Goal: Information Seeking & Learning: Learn about a topic

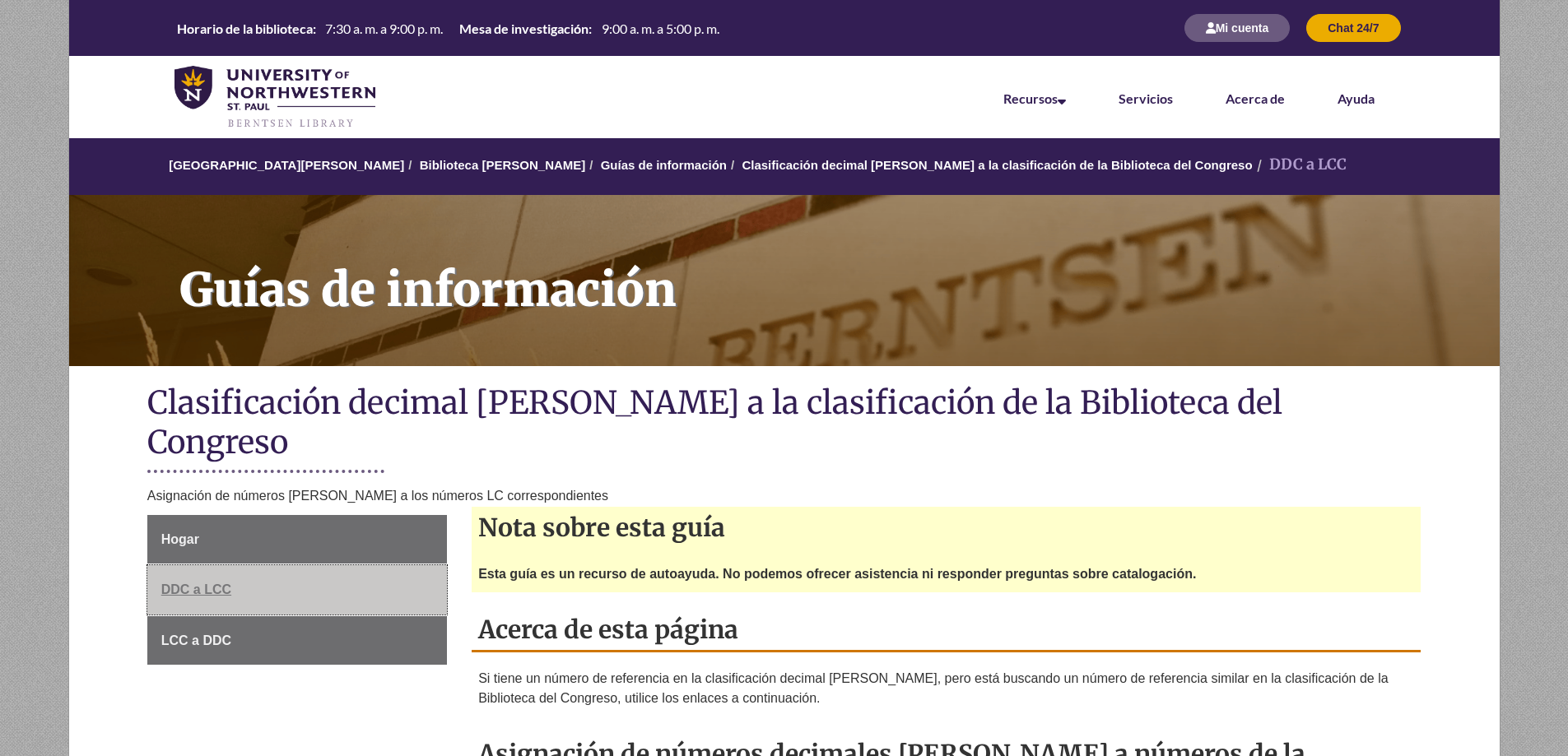
click at [196, 582] on font "DDC a LCC" at bounding box center [196, 589] width 70 height 14
click at [1150, 98] on font "Servicios" at bounding box center [1145, 98] width 54 height 16
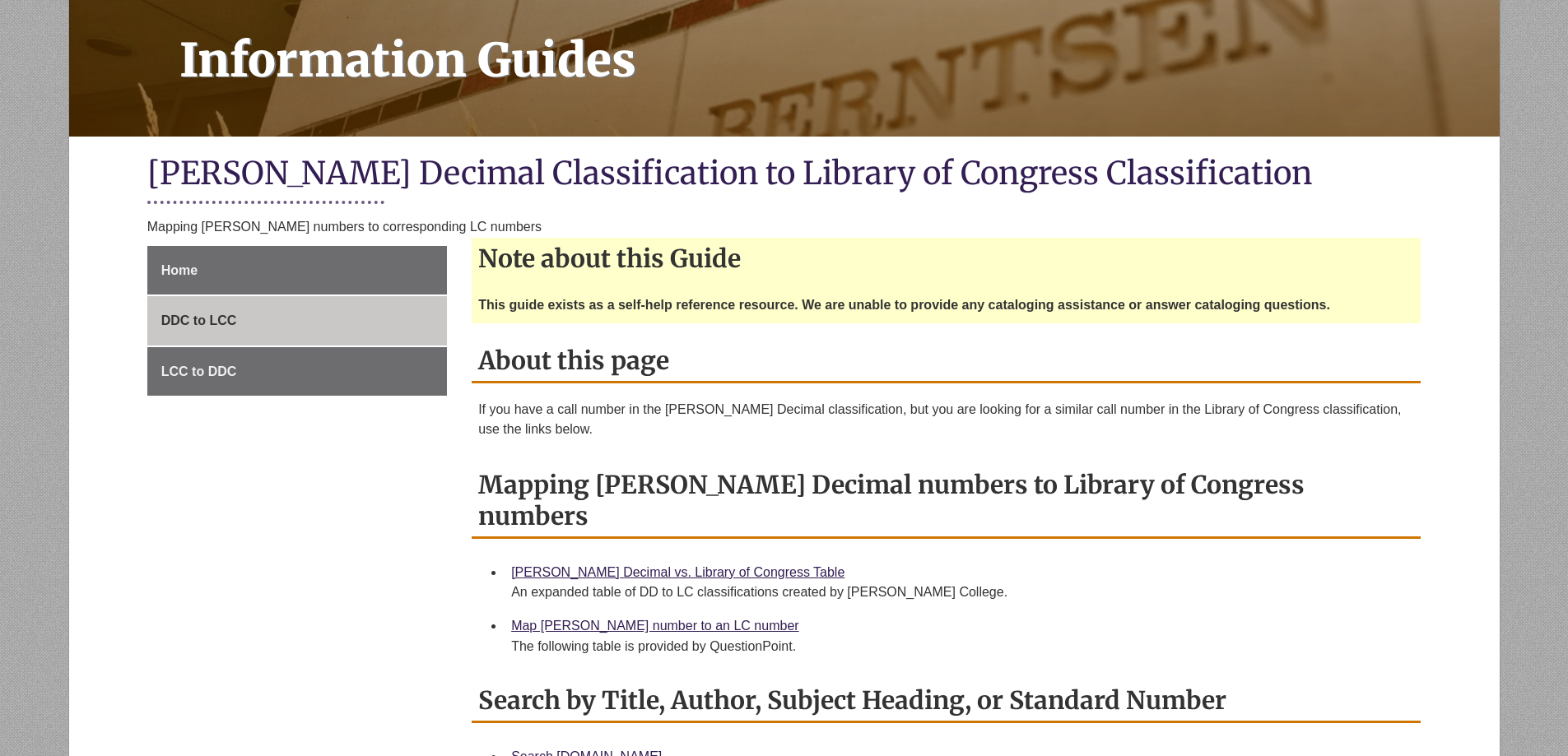
scroll to position [329, 0]
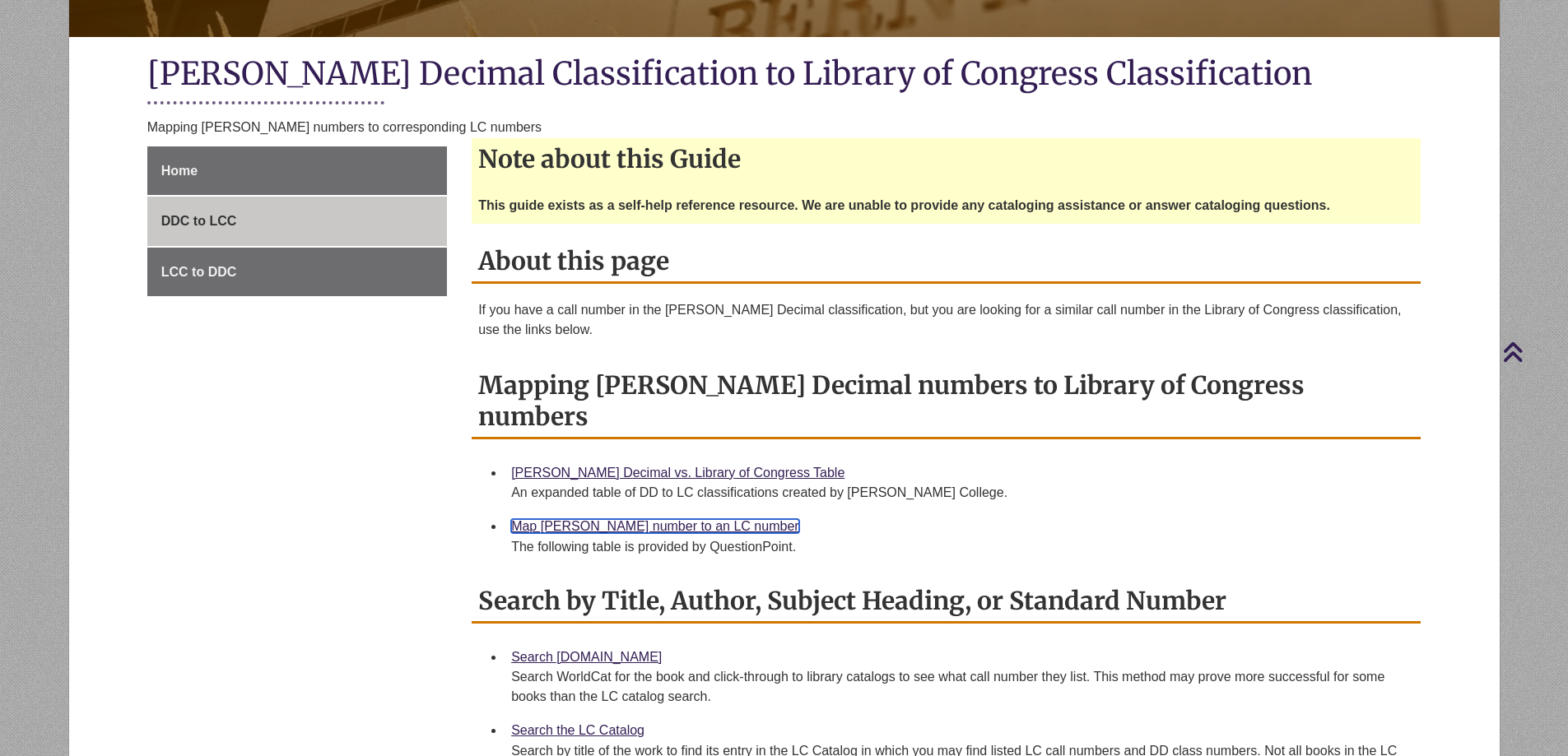
click at [597, 519] on link "Map [PERSON_NAME] number to an LC number" at bounding box center [655, 526] width 288 height 14
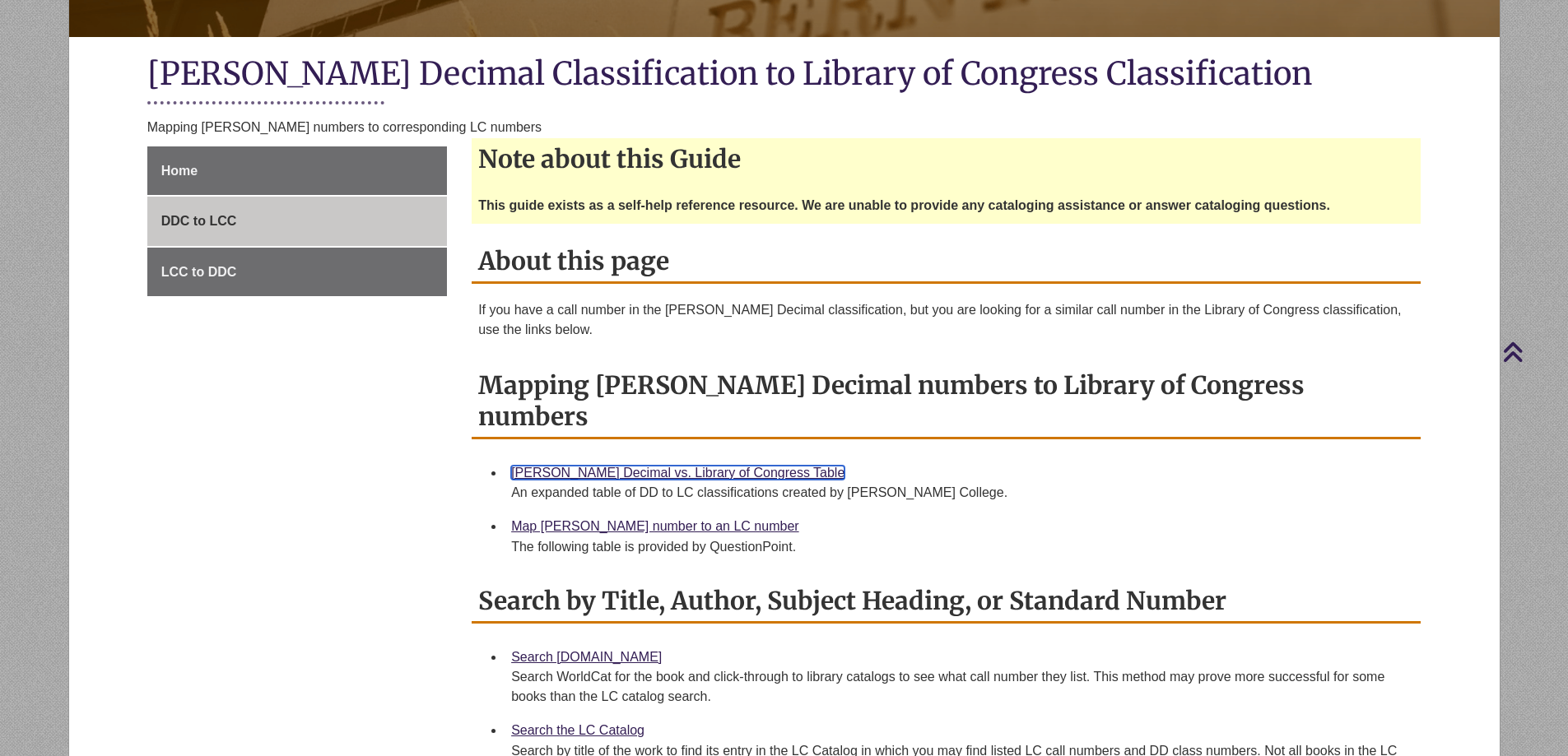
click at [583, 466] on link "[PERSON_NAME] Decimal vs. Library of Congress Table" at bounding box center [677, 473] width 333 height 14
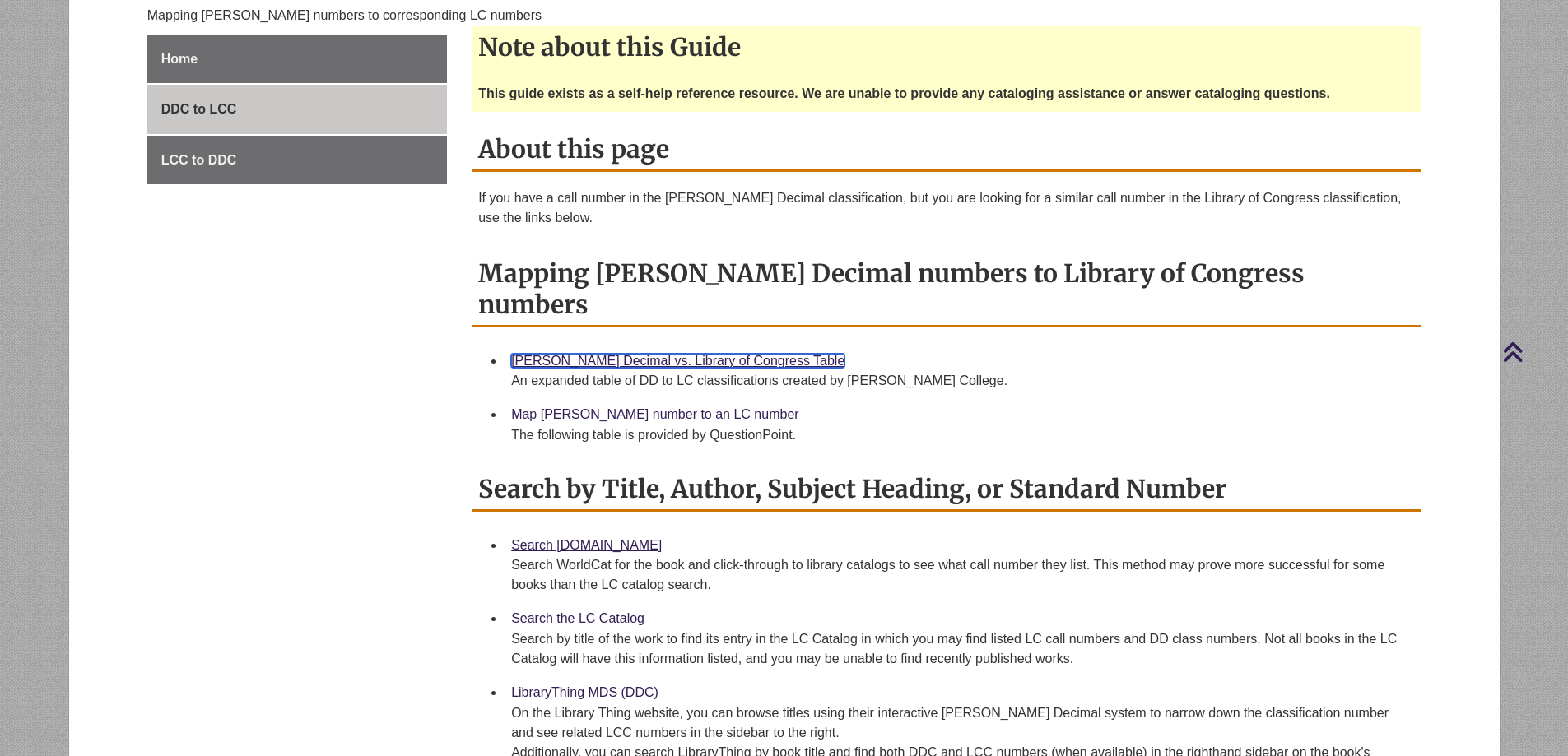
scroll to position [659, 0]
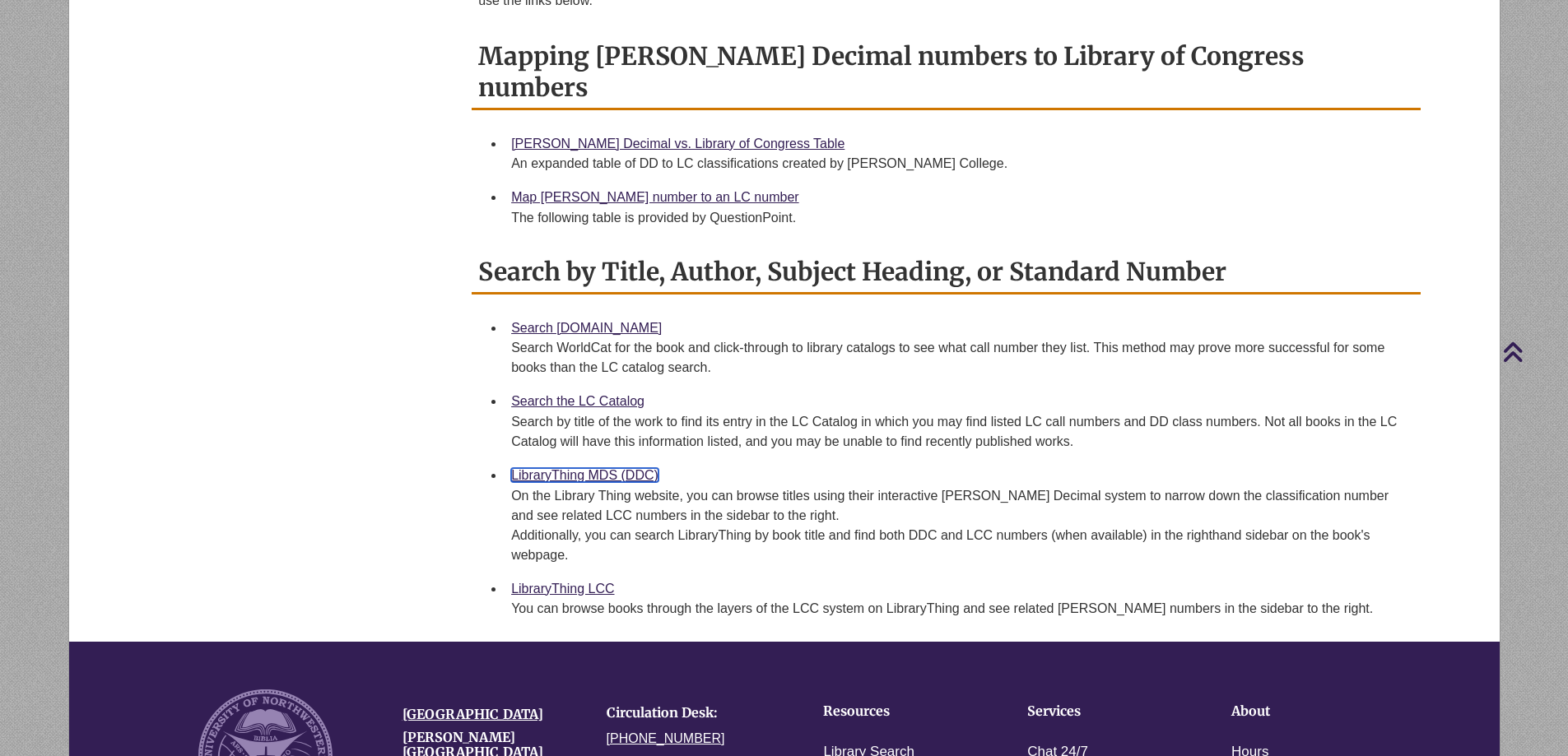
click at [565, 469] on link "LibraryThing MDS (DDC)" at bounding box center [584, 475] width 147 height 14
click at [538, 136] on link "[PERSON_NAME] Decimal vs. Library of Congress Table" at bounding box center [677, 143] width 333 height 14
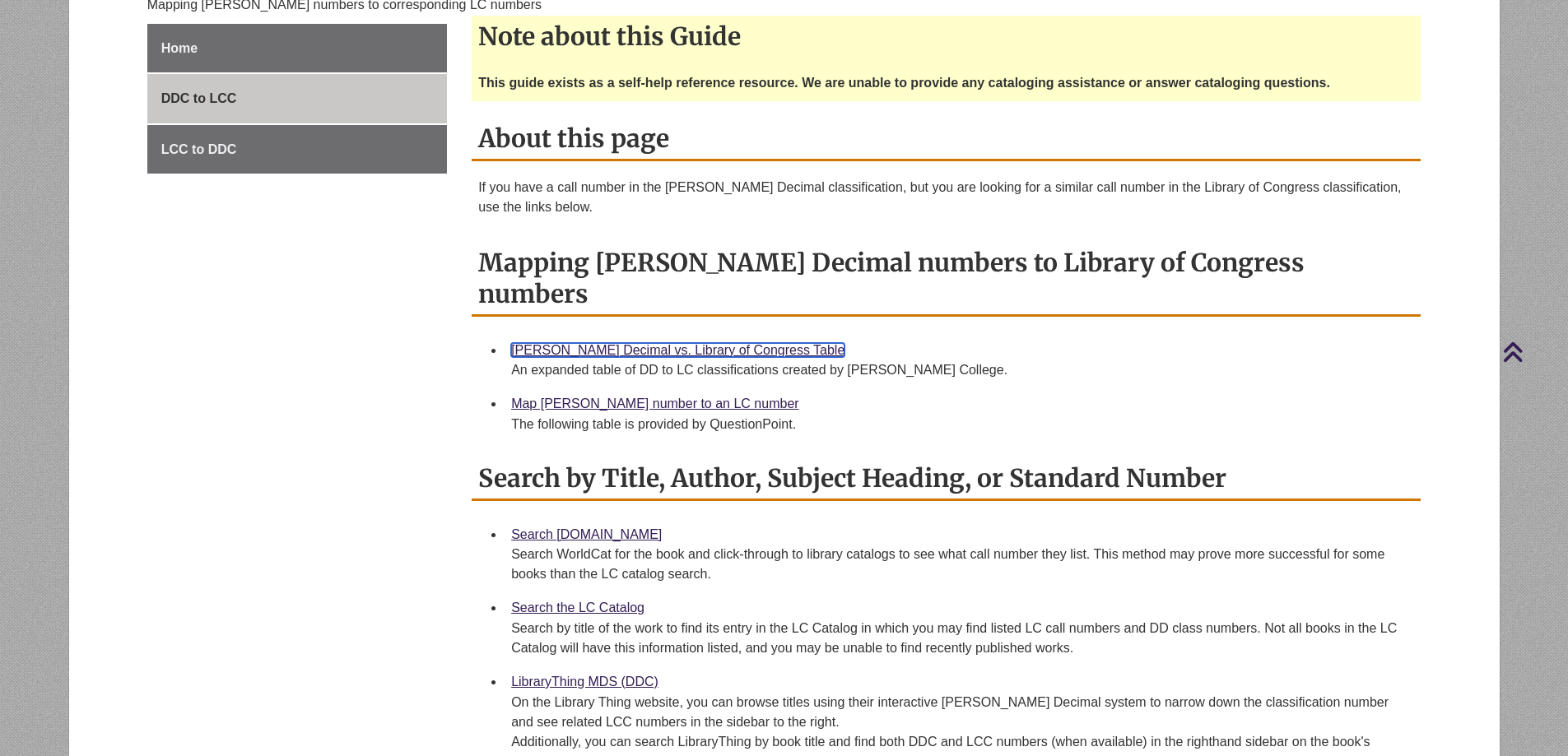
scroll to position [411, 0]
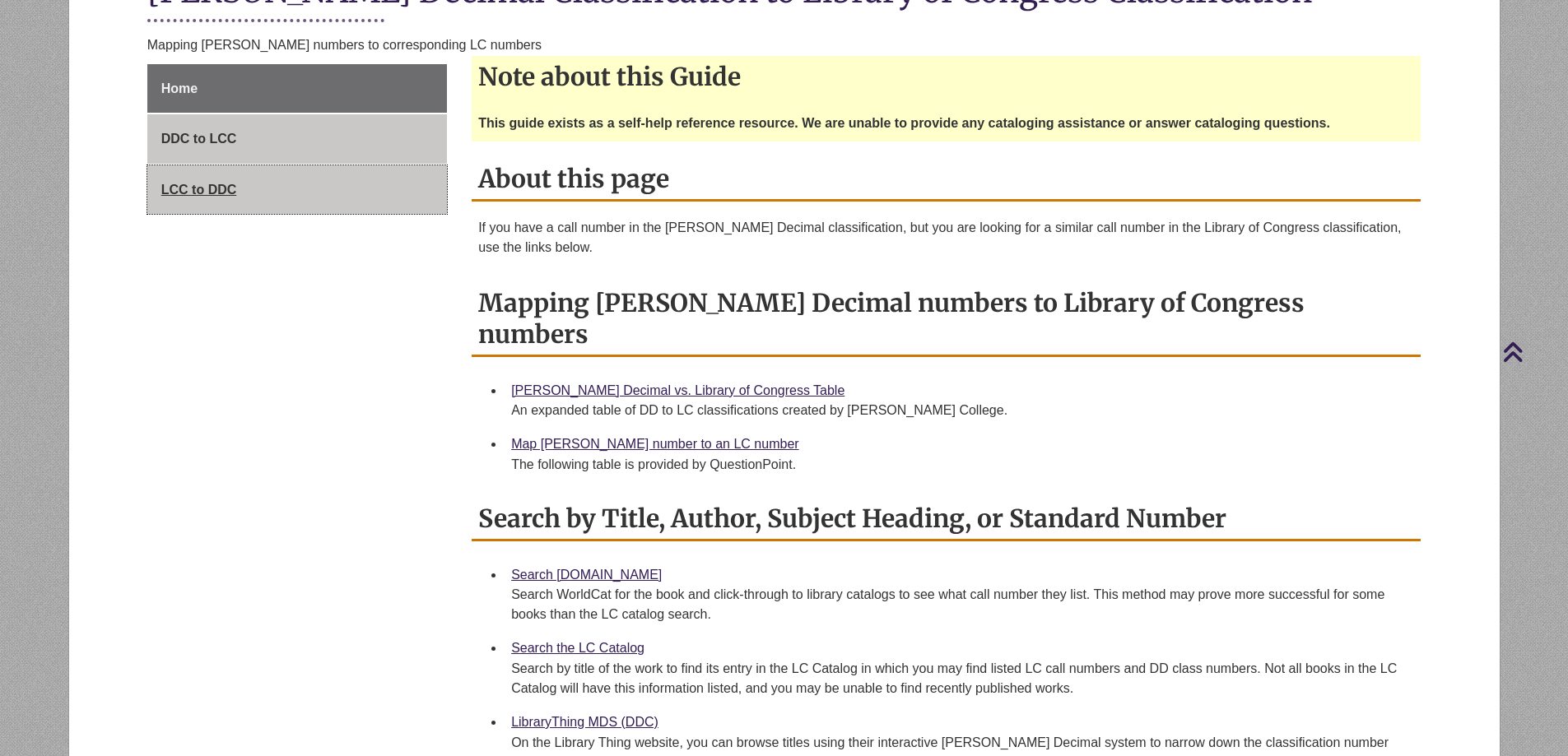
click at [193, 192] on span "LCC to DDC" at bounding box center [199, 189] width 76 height 14
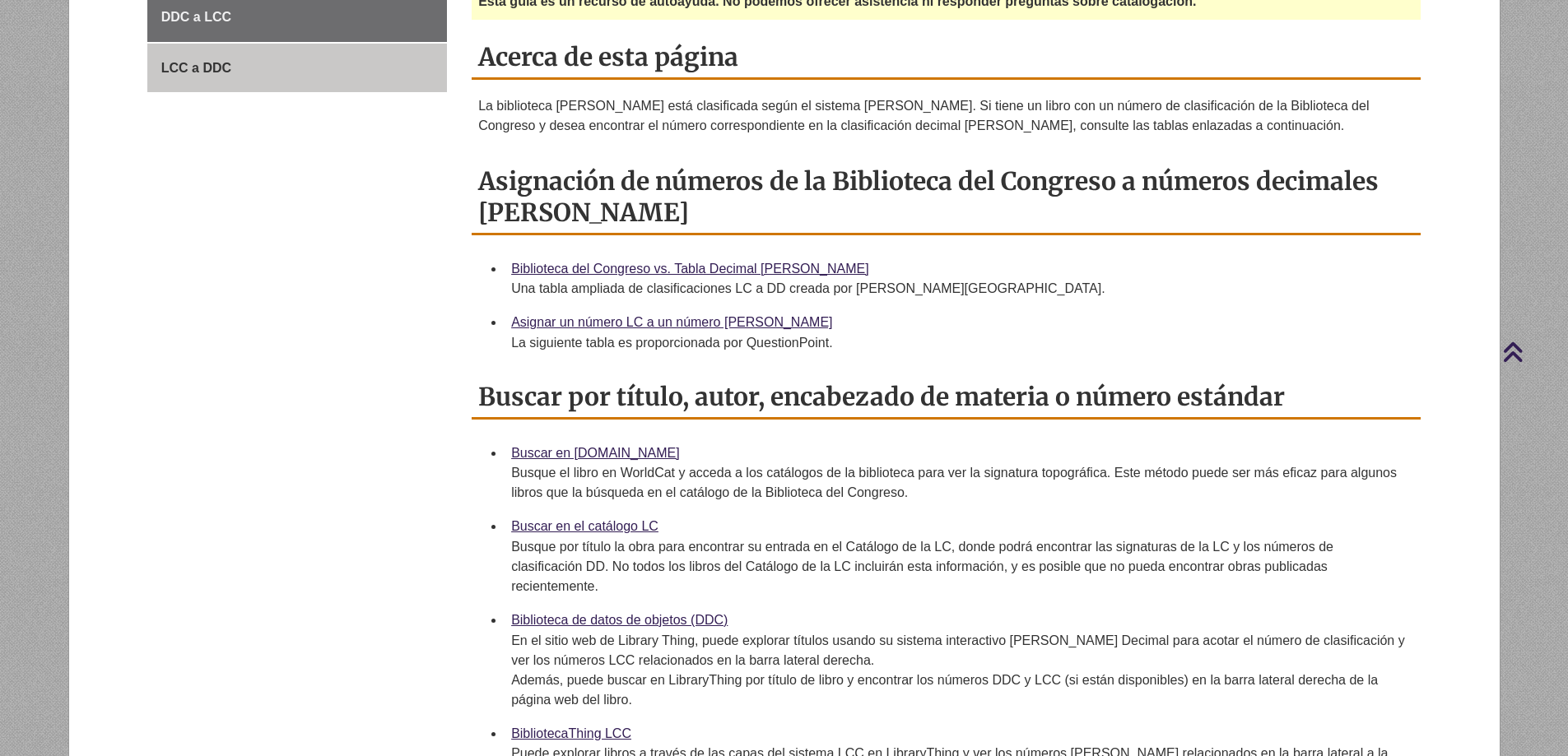
scroll to position [329, 0]
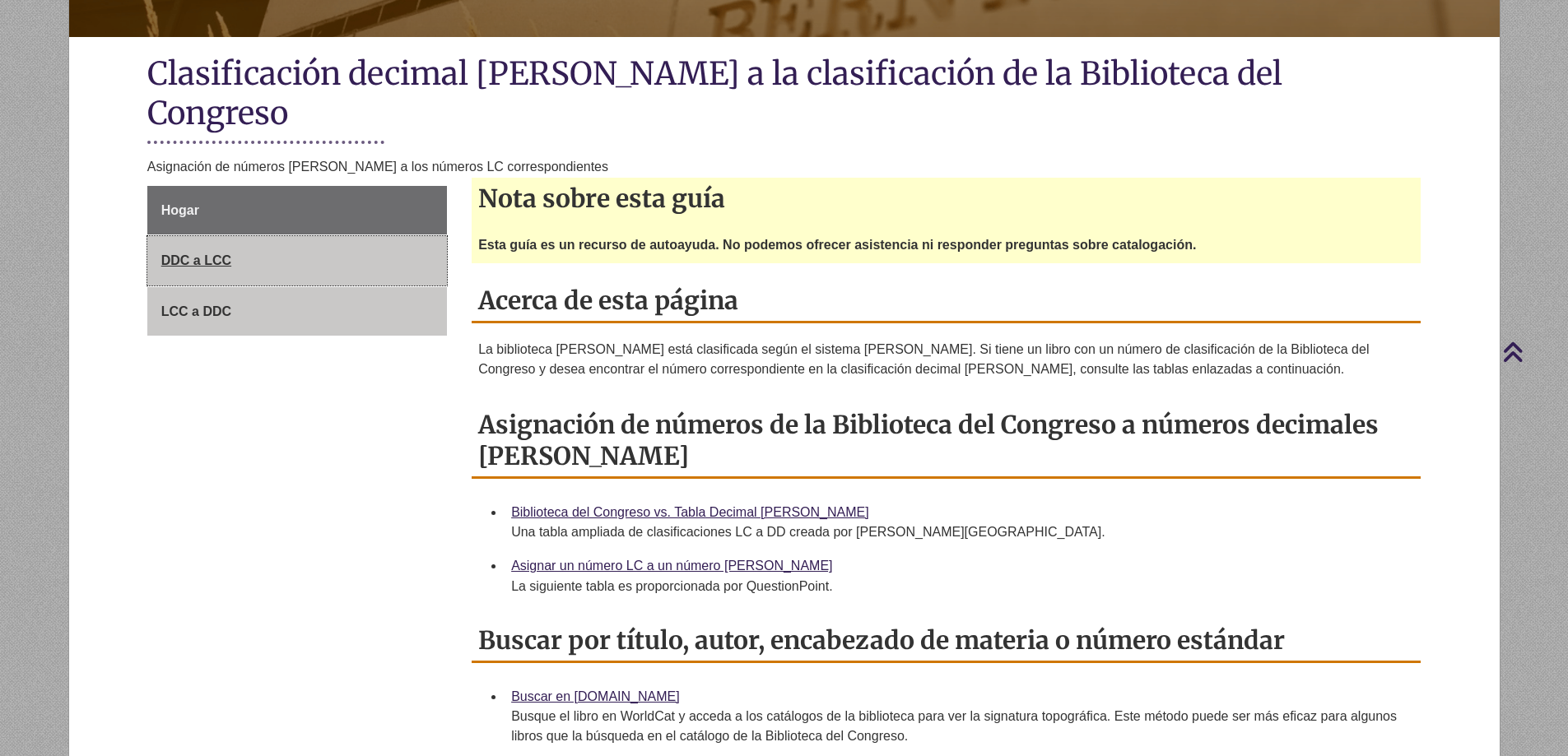
click at [190, 236] on link "DDC a LCC" at bounding box center [297, 260] width 300 height 49
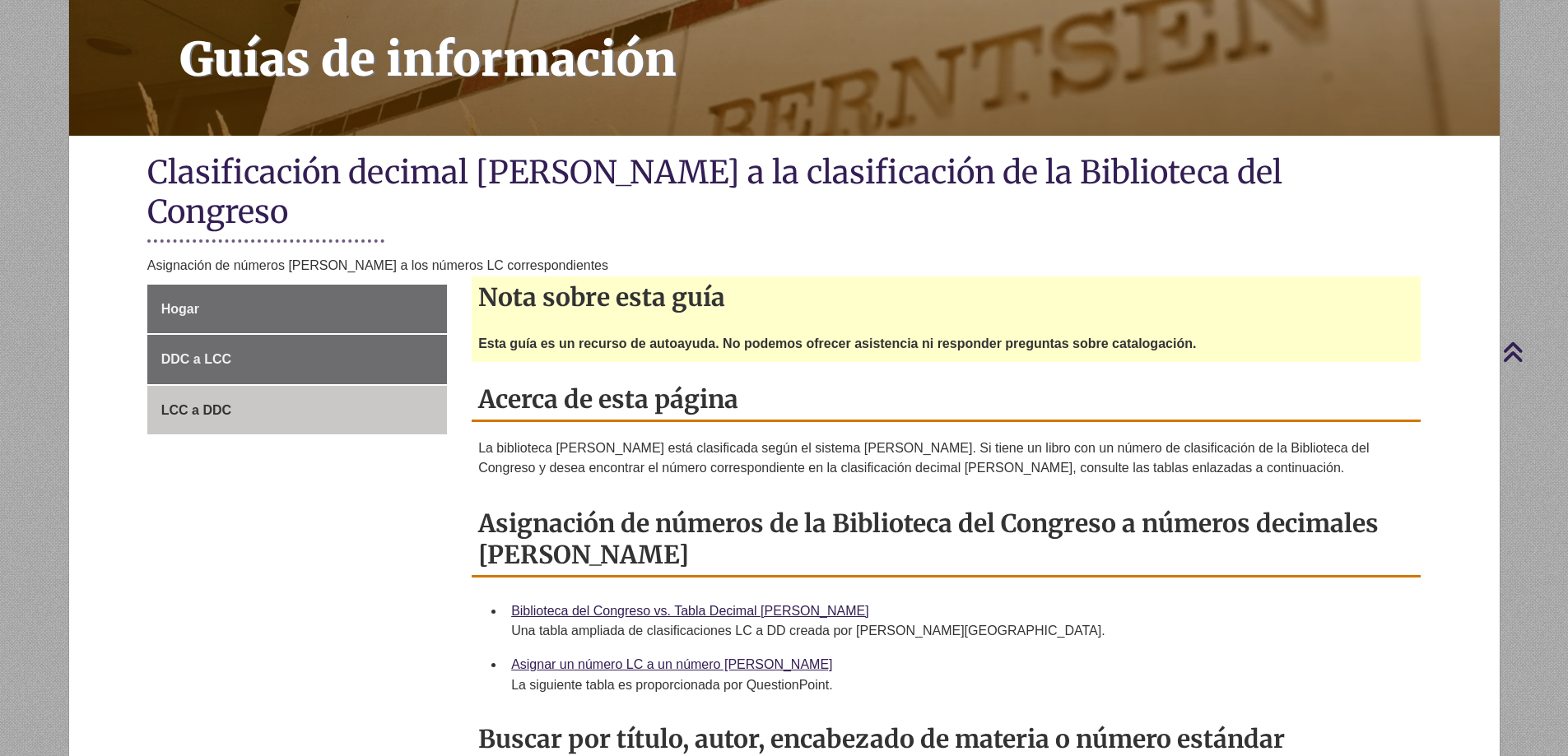
scroll to position [82, 0]
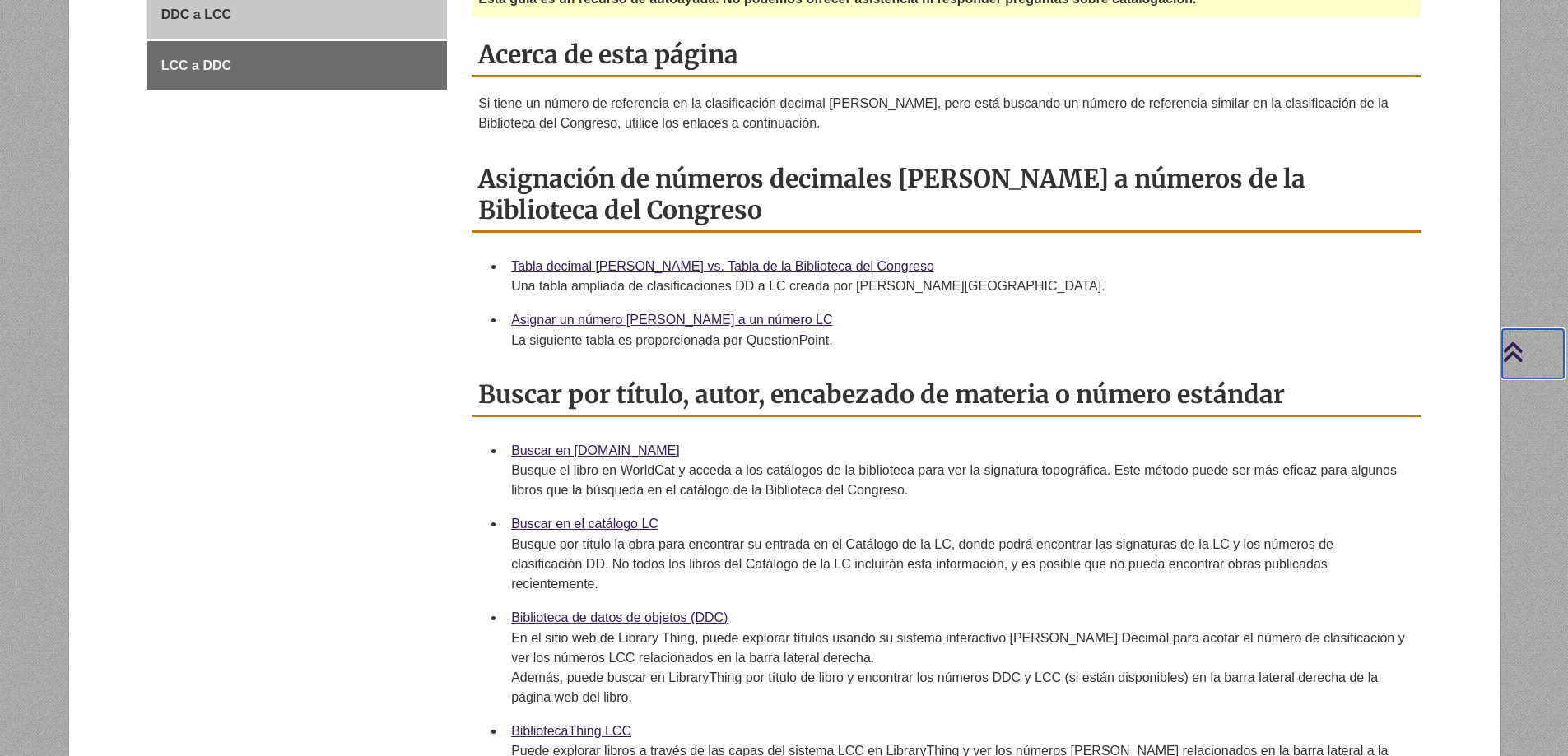
scroll to position [577, 0]
click at [573, 312] on font "Asignar un número [PERSON_NAME] a un número LC" at bounding box center [671, 318] width 321 height 14
click at [588, 258] on font "Tabla decimal [PERSON_NAME] vs. Tabla de la Biblioteca del Congreso" at bounding box center [722, 265] width 423 height 14
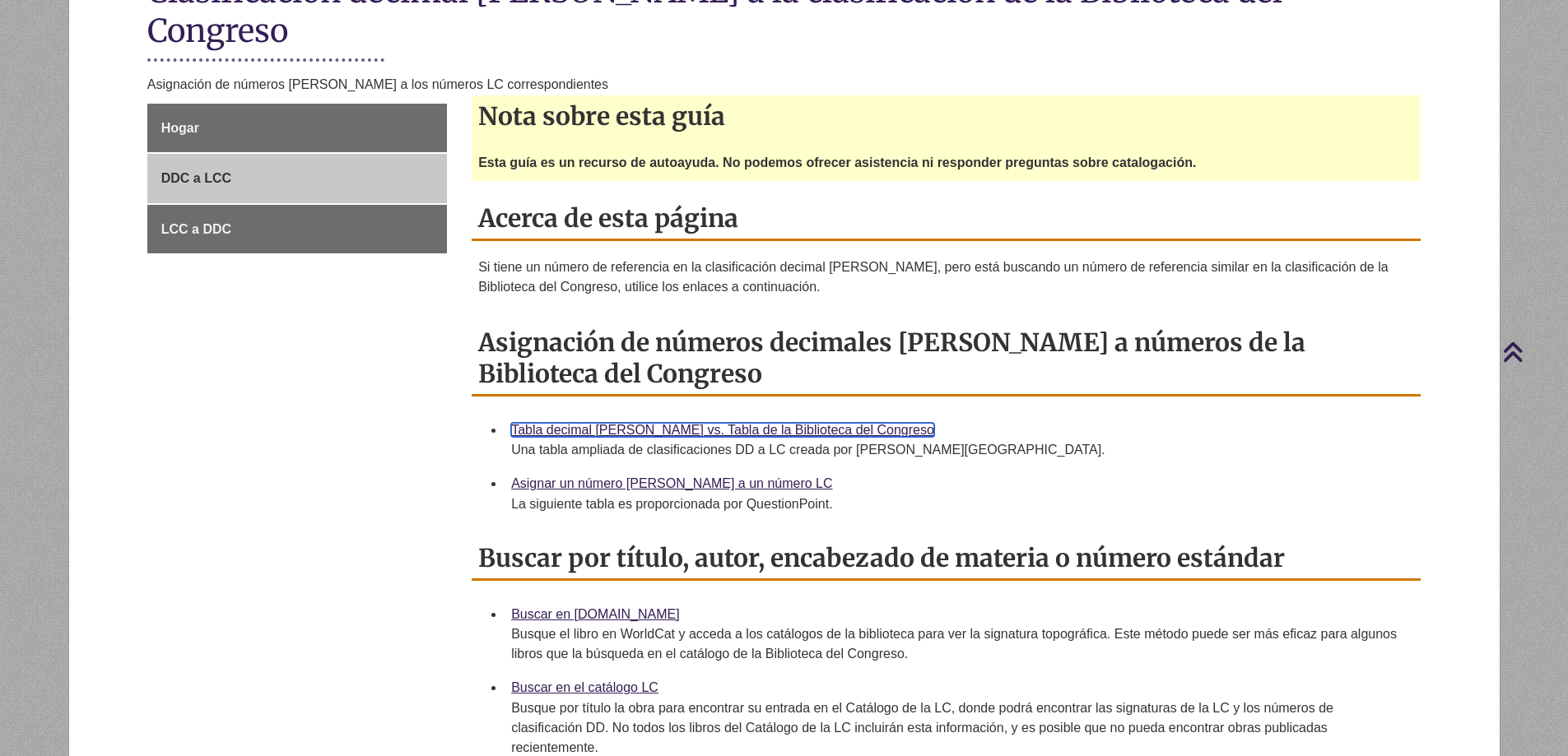
scroll to position [247, 0]
